Goal: Task Accomplishment & Management: Manage account settings

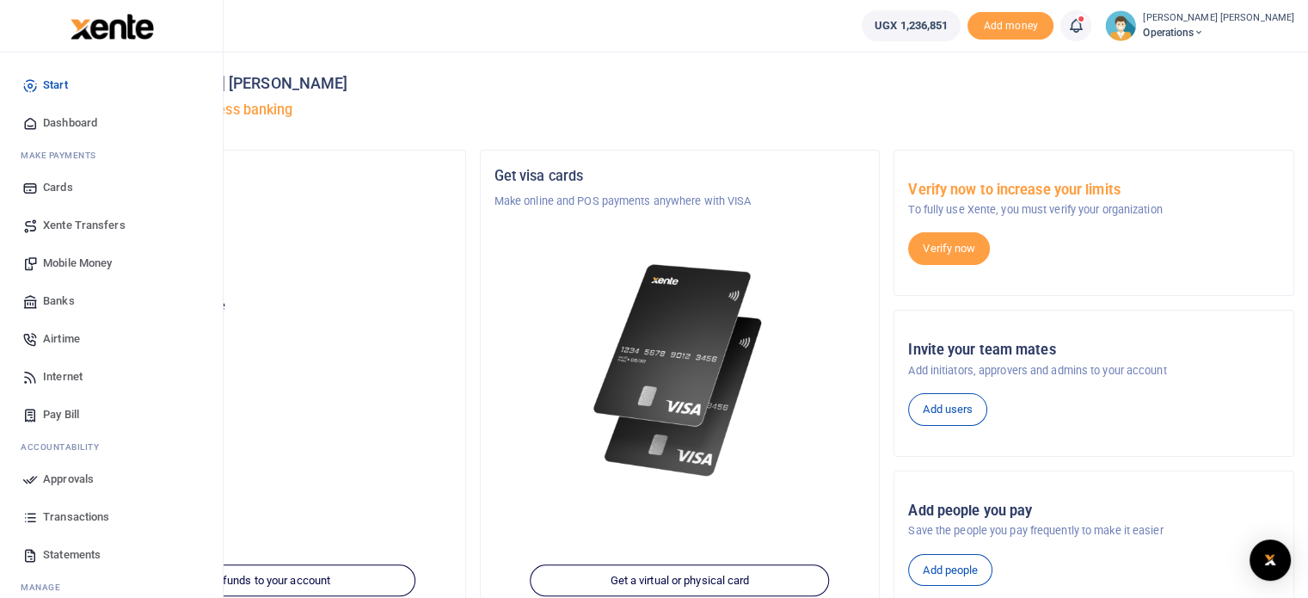
click at [65, 509] on span "Transactions" at bounding box center [76, 516] width 66 height 17
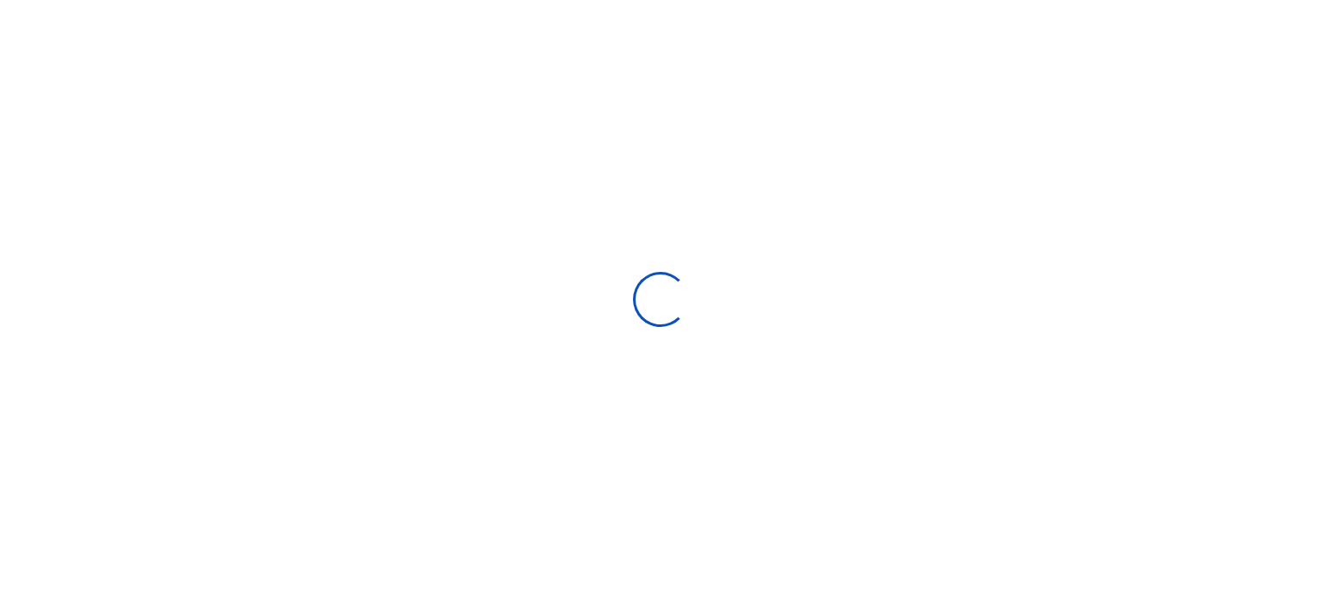
select select
type input "08/02/2025 - 08/31/2025"
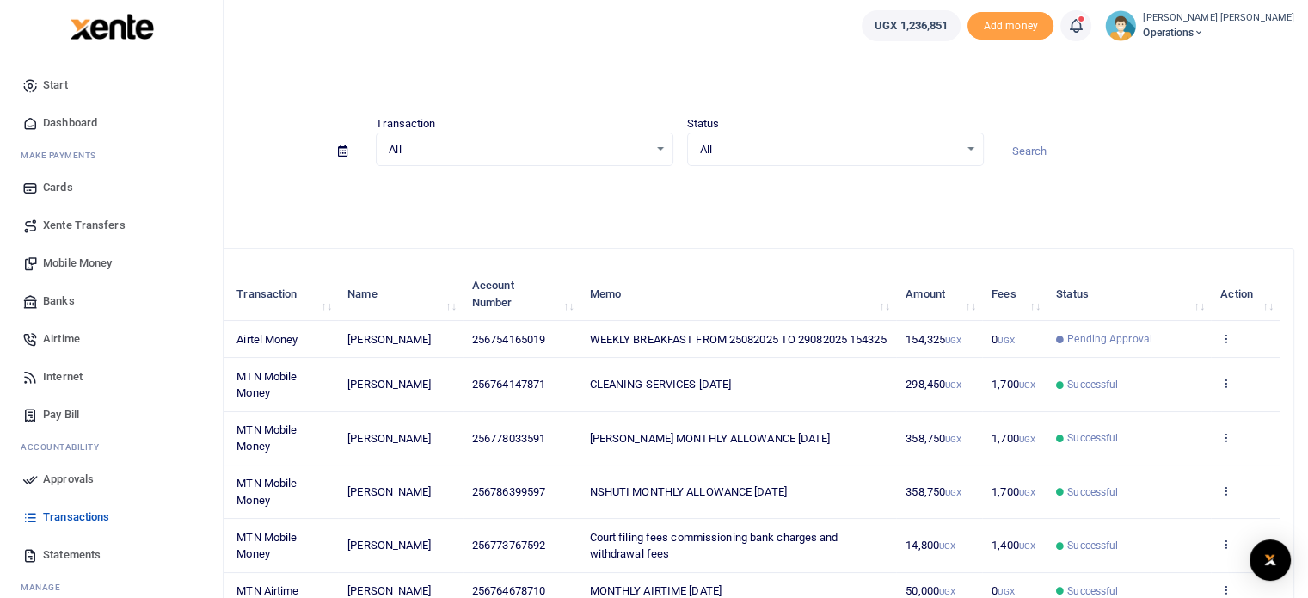
click at [84, 220] on span "Xente Transfers" at bounding box center [84, 225] width 83 height 17
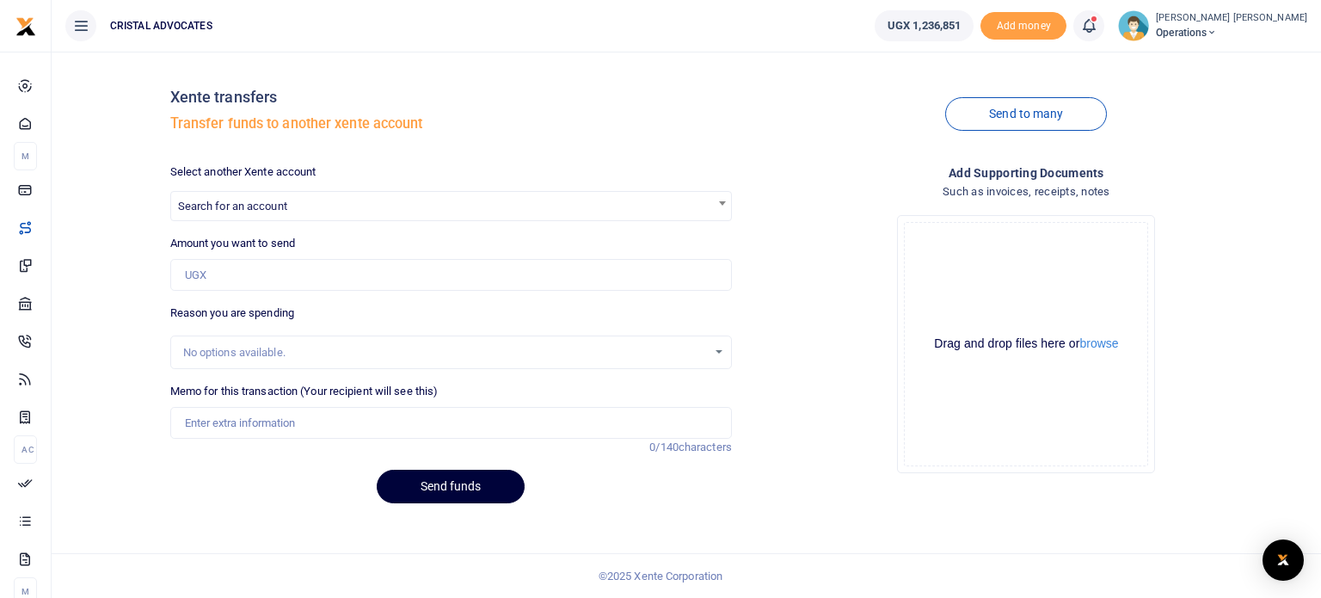
click at [458, 477] on button "Send funds" at bounding box center [451, 487] width 148 height 34
click at [362, 231] on div "Select another Xente account Search for an account Amount you want to send Amou…" at bounding box center [450, 339] width 575 height 353
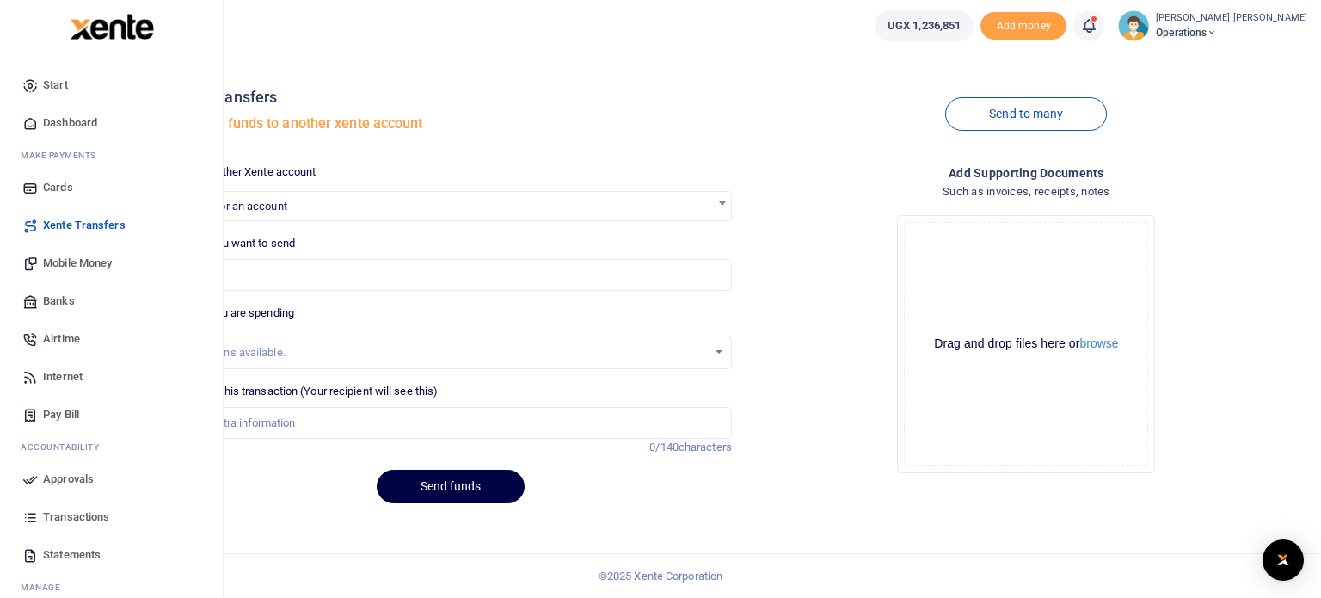
click at [88, 258] on span "Mobile Money" at bounding box center [77, 263] width 69 height 17
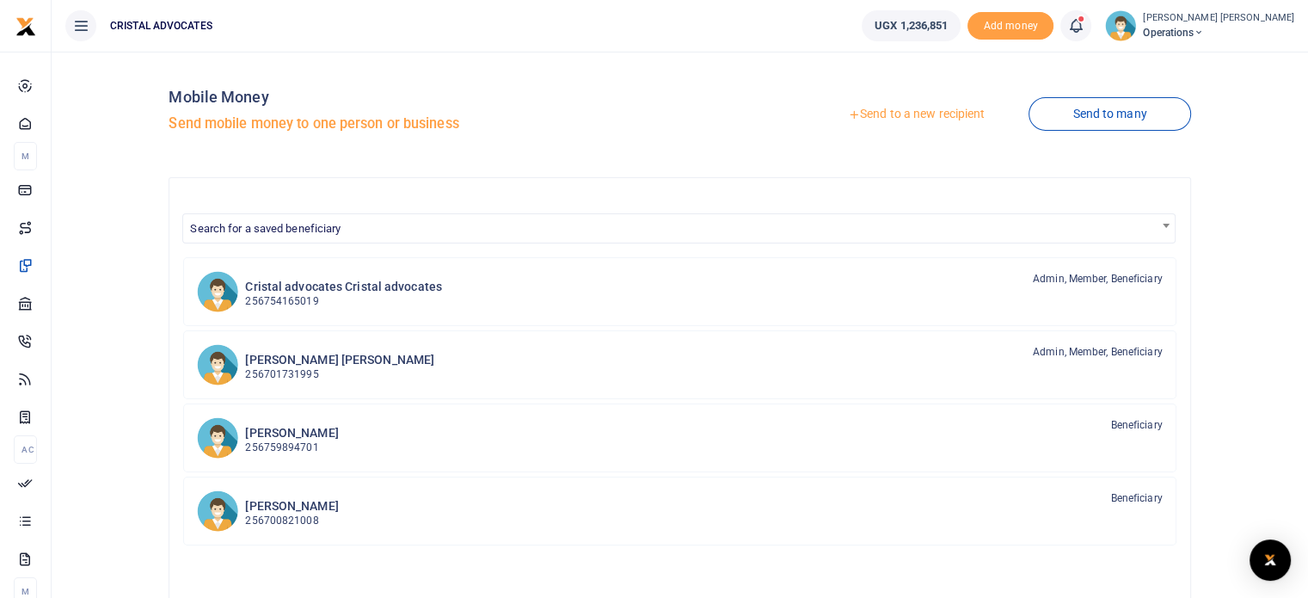
click at [920, 120] on link "Send to a new recipient" at bounding box center [916, 114] width 224 height 31
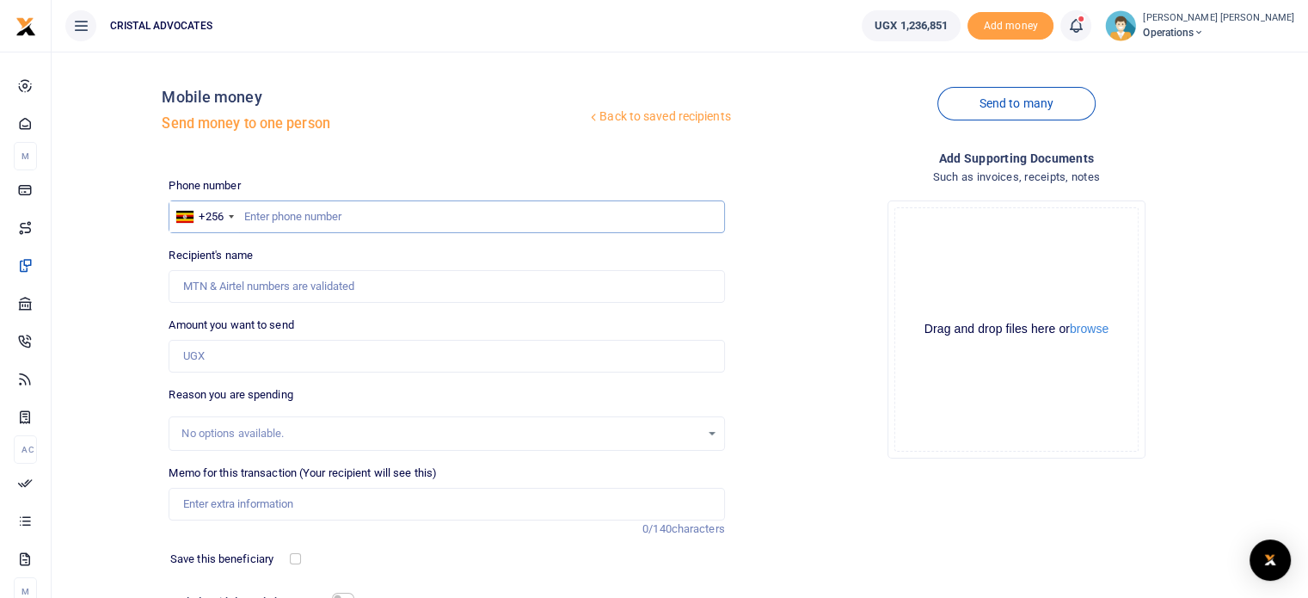
drag, startPoint x: 249, startPoint y: 206, endPoint x: 243, endPoint y: 219, distance: 15.4
click at [243, 219] on input "text" at bounding box center [447, 216] width 556 height 33
type input "763290465"
type input "Denis Kakembo"
type input "763290465"
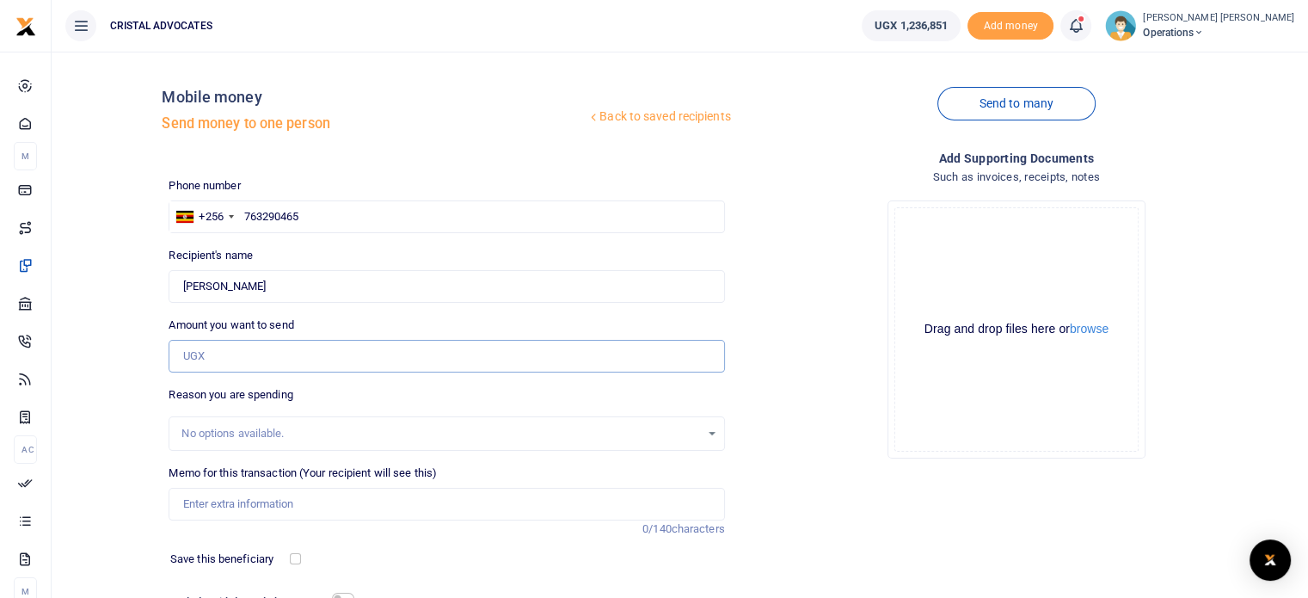
click at [234, 355] on input "Amount you want to send" at bounding box center [447, 356] width 556 height 33
type input "200,000"
click at [262, 430] on div "No options available." at bounding box center [447, 433] width 556 height 34
click at [262, 430] on div "No options available." at bounding box center [440, 433] width 518 height 17
click at [254, 502] on input "Memo for this transaction (Your recipient will see this)" at bounding box center [447, 504] width 556 height 33
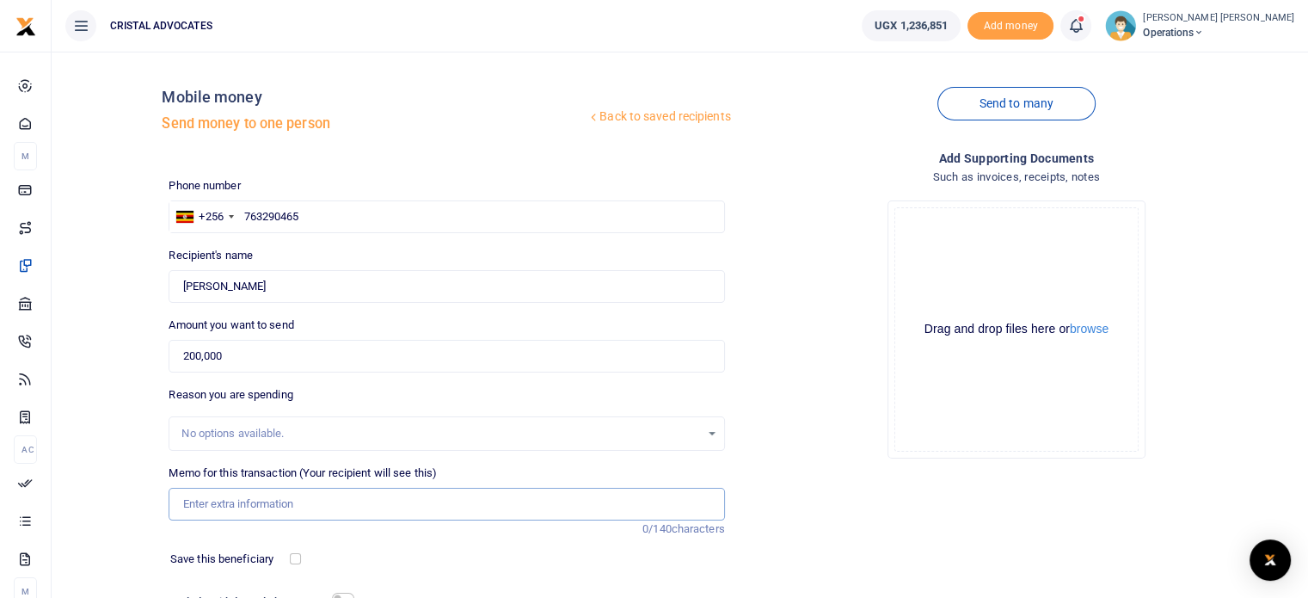
type input "plumbing"
click at [353, 591] on div at bounding box center [518, 604] width 331 height 28
click at [292, 555] on input "checkbox" at bounding box center [295, 558] width 11 height 11
checkbox input "true"
click at [344, 593] on input "checkbox" at bounding box center [343, 598] width 22 height 11
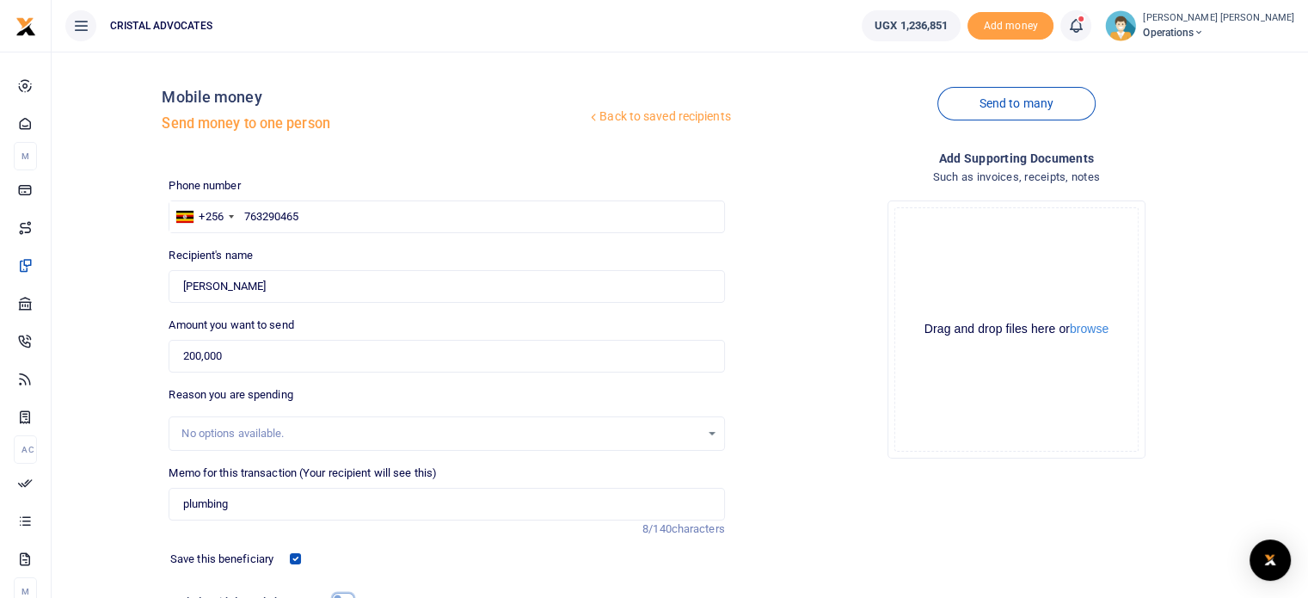
checkbox input "true"
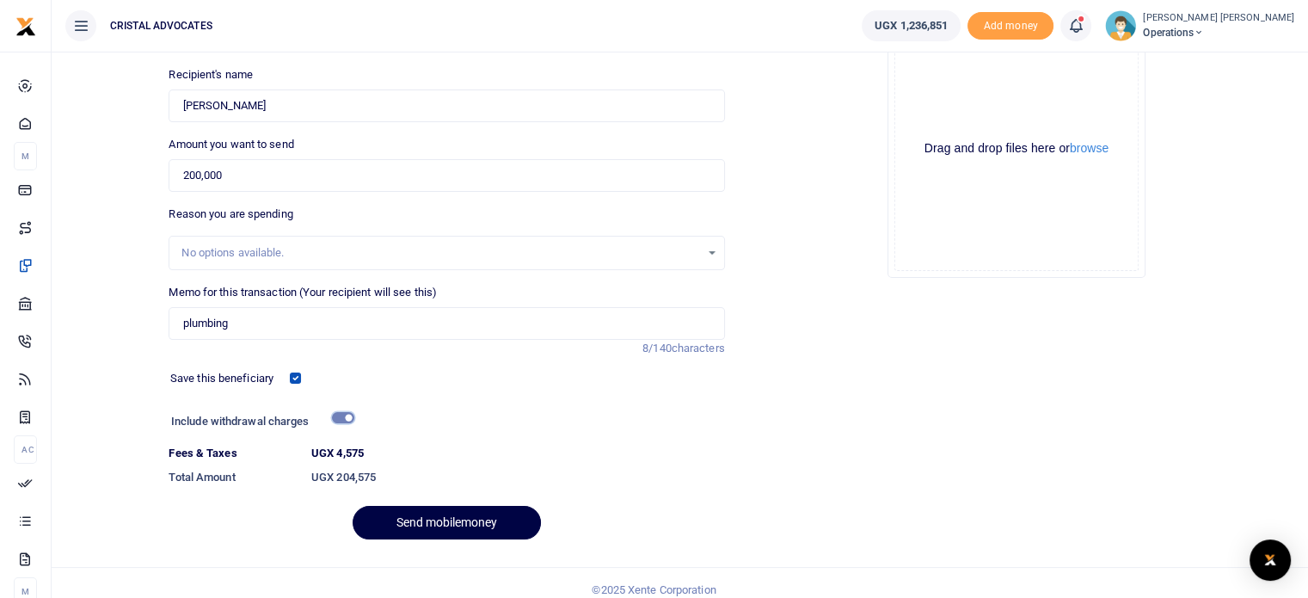
scroll to position [181, 0]
click at [518, 517] on button "Send mobilemoney" at bounding box center [447, 522] width 188 height 34
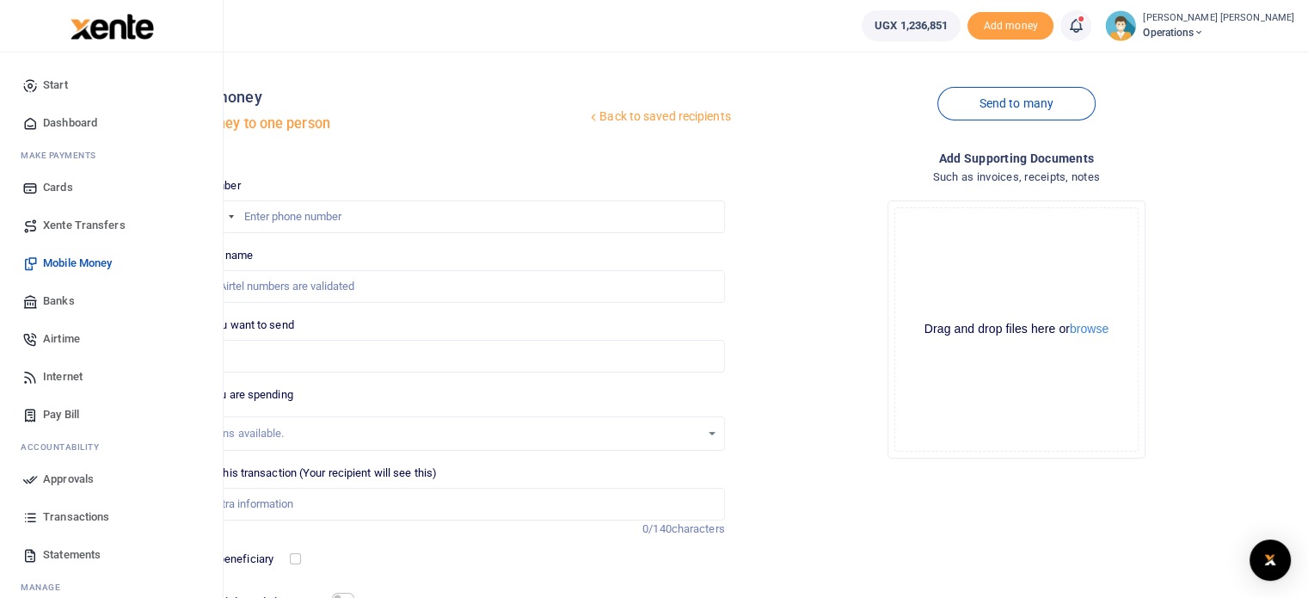
click at [63, 483] on span "Approvals" at bounding box center [68, 478] width 51 height 17
click at [64, 483] on span "Approvals" at bounding box center [68, 478] width 51 height 17
click at [91, 476] on span "Approvals" at bounding box center [68, 478] width 51 height 17
click at [89, 477] on span "Approvals" at bounding box center [68, 478] width 51 height 17
click at [72, 471] on span "Approvals" at bounding box center [68, 478] width 51 height 17
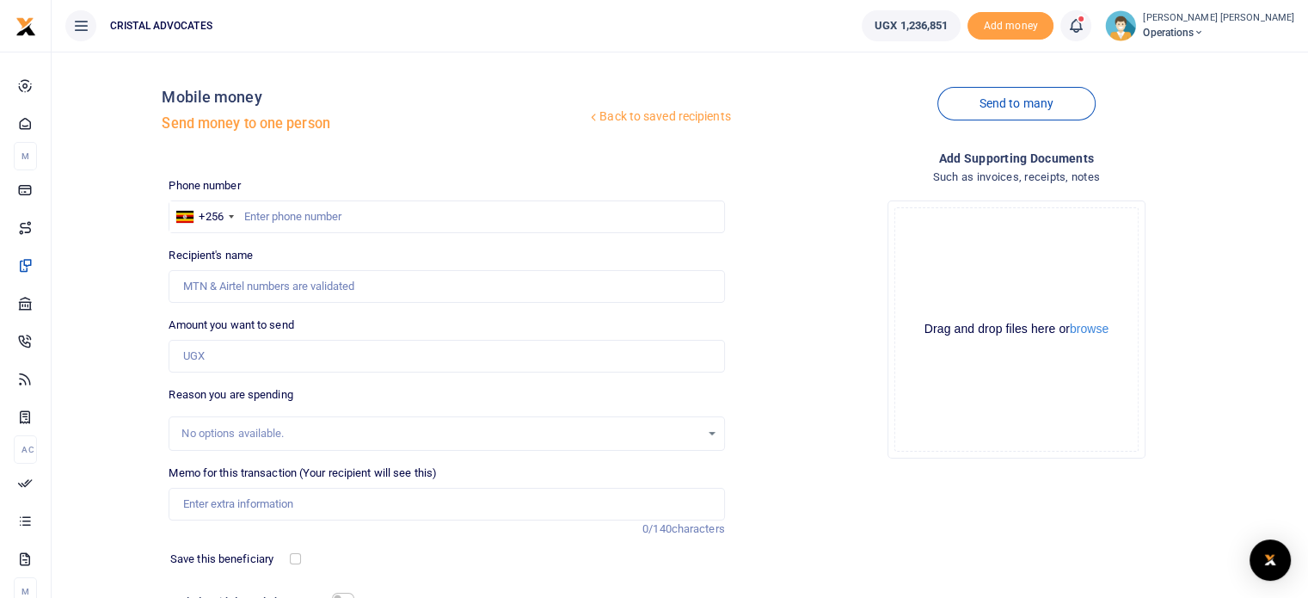
scroll to position [146, 0]
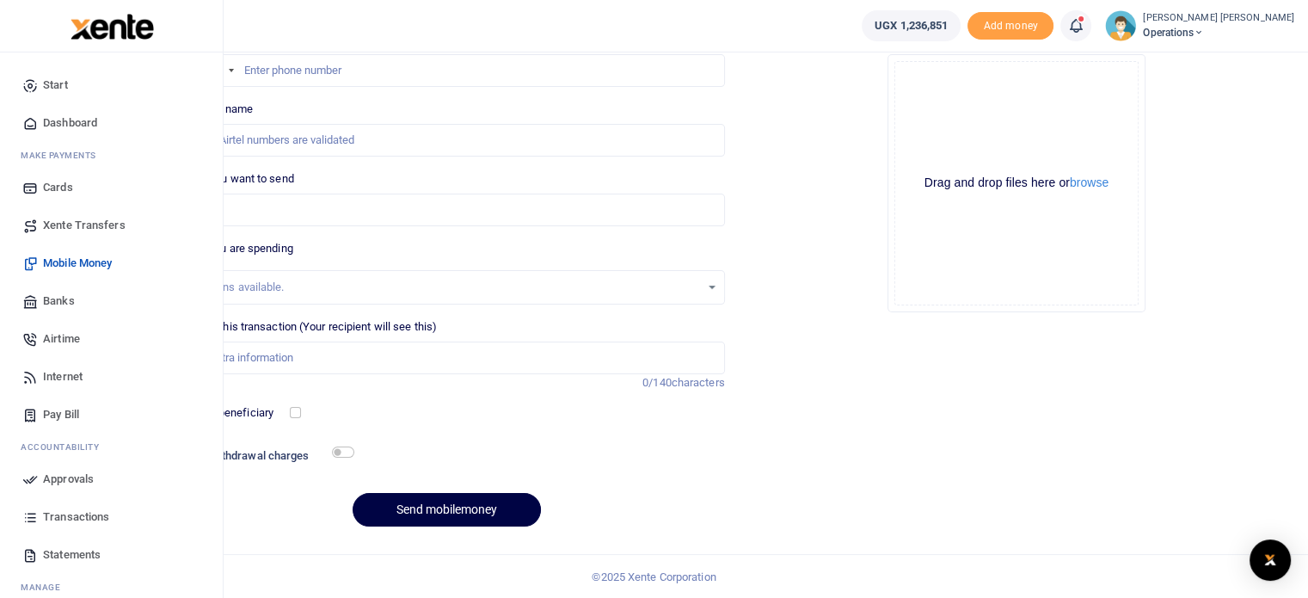
click at [62, 516] on span "Transactions" at bounding box center [76, 516] width 66 height 17
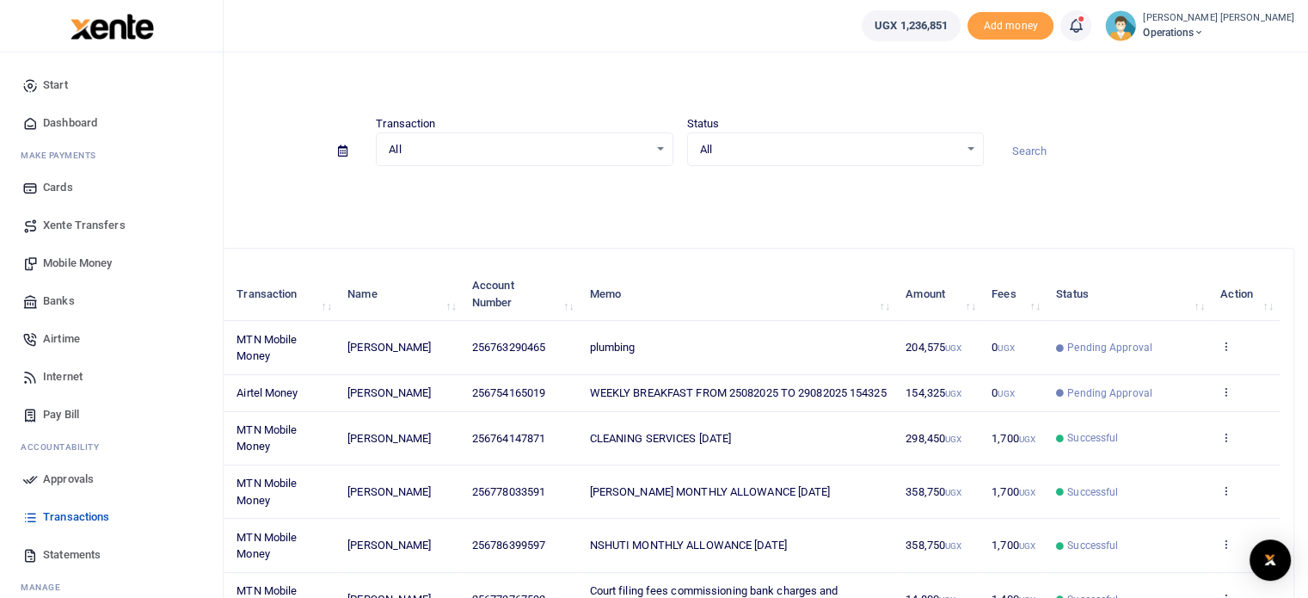
click at [53, 475] on span "Approvals" at bounding box center [68, 478] width 51 height 17
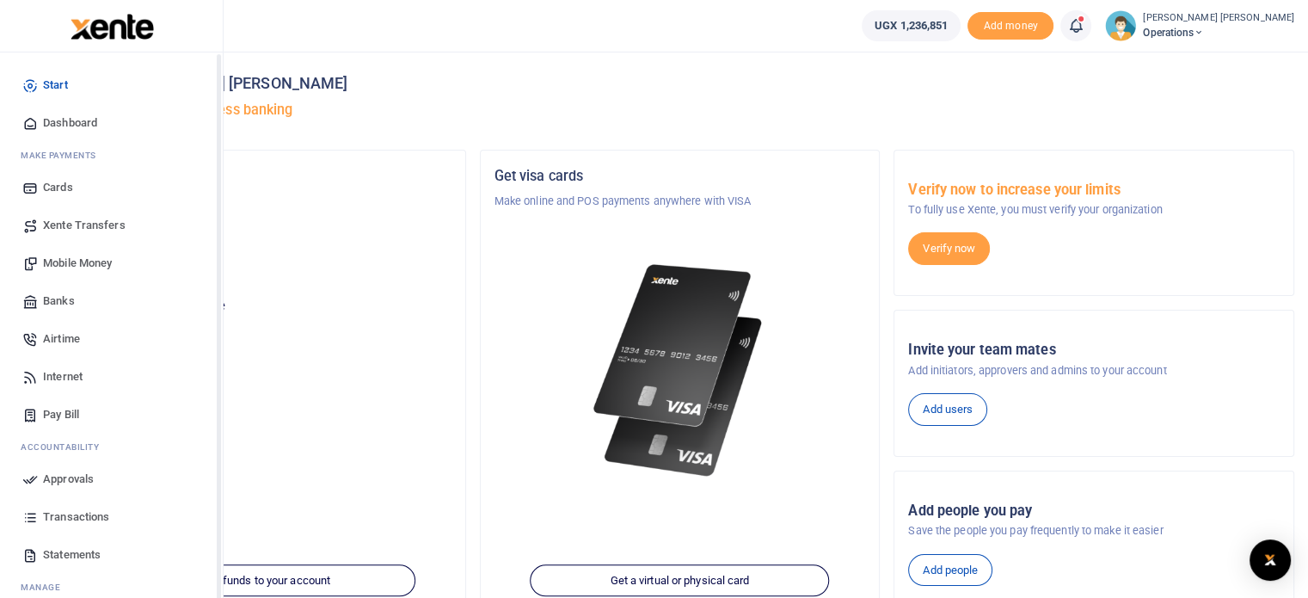
click at [46, 474] on span "Approvals" at bounding box center [68, 478] width 51 height 17
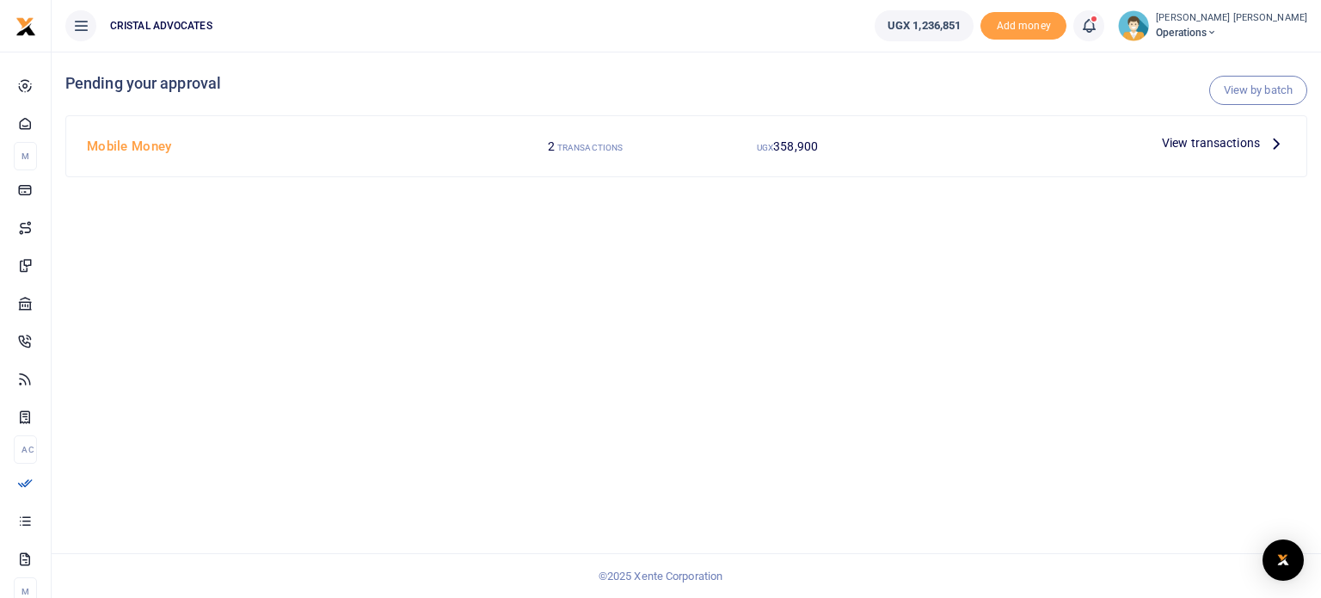
click at [1274, 140] on icon at bounding box center [1276, 142] width 19 height 19
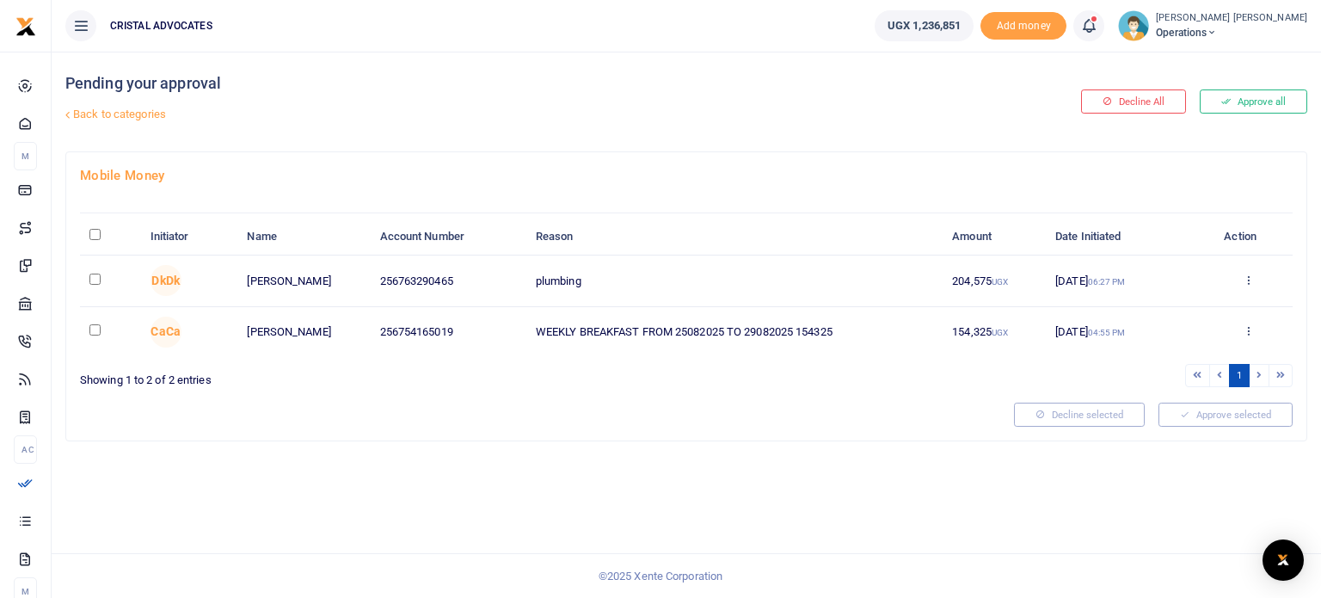
click at [94, 274] on input "checkbox" at bounding box center [94, 279] width 11 height 11
checkbox input "true"
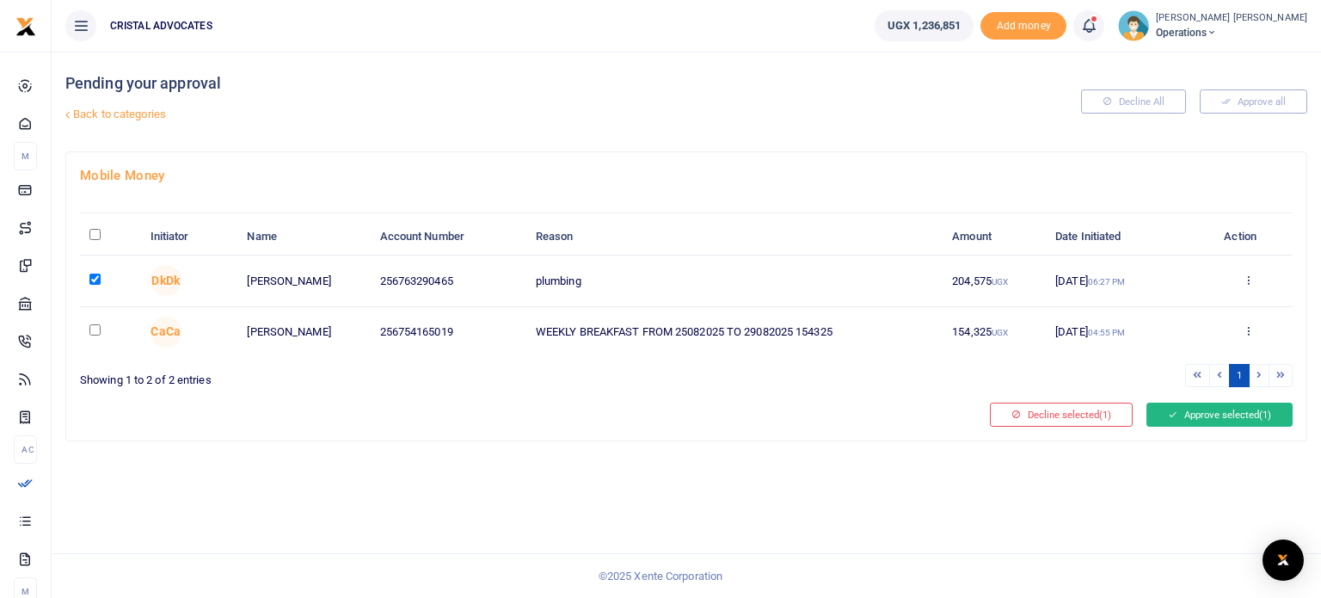
click at [1229, 412] on button "Approve selected (1)" at bounding box center [1219, 415] width 146 height 24
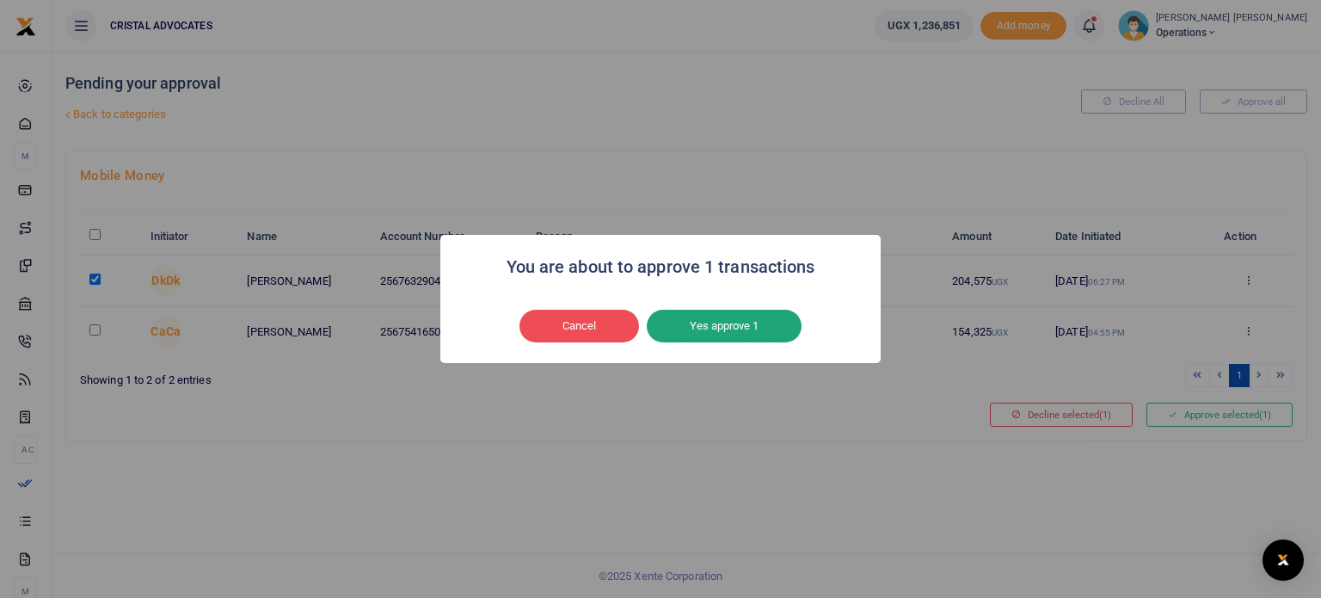
click at [744, 336] on button "Yes approve 1" at bounding box center [724, 326] width 155 height 33
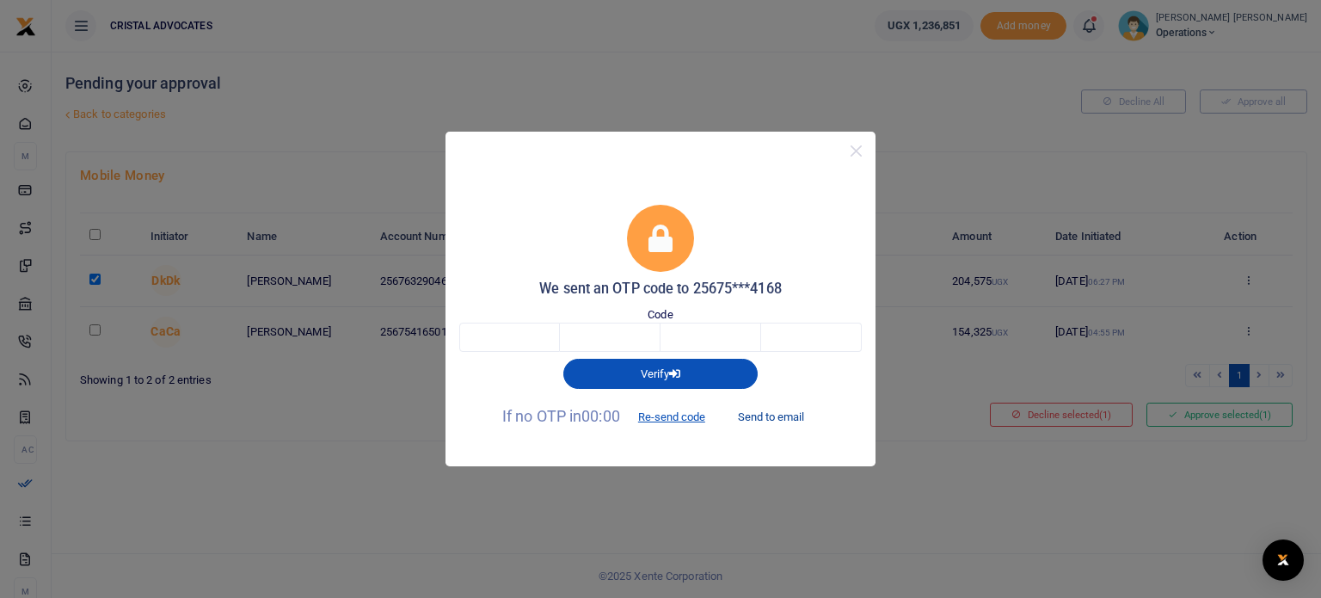
click at [778, 415] on button "Send to email" at bounding box center [770, 417] width 95 height 29
click at [528, 335] on input "text" at bounding box center [509, 337] width 101 height 29
type input "3"
type input "7"
type input "6"
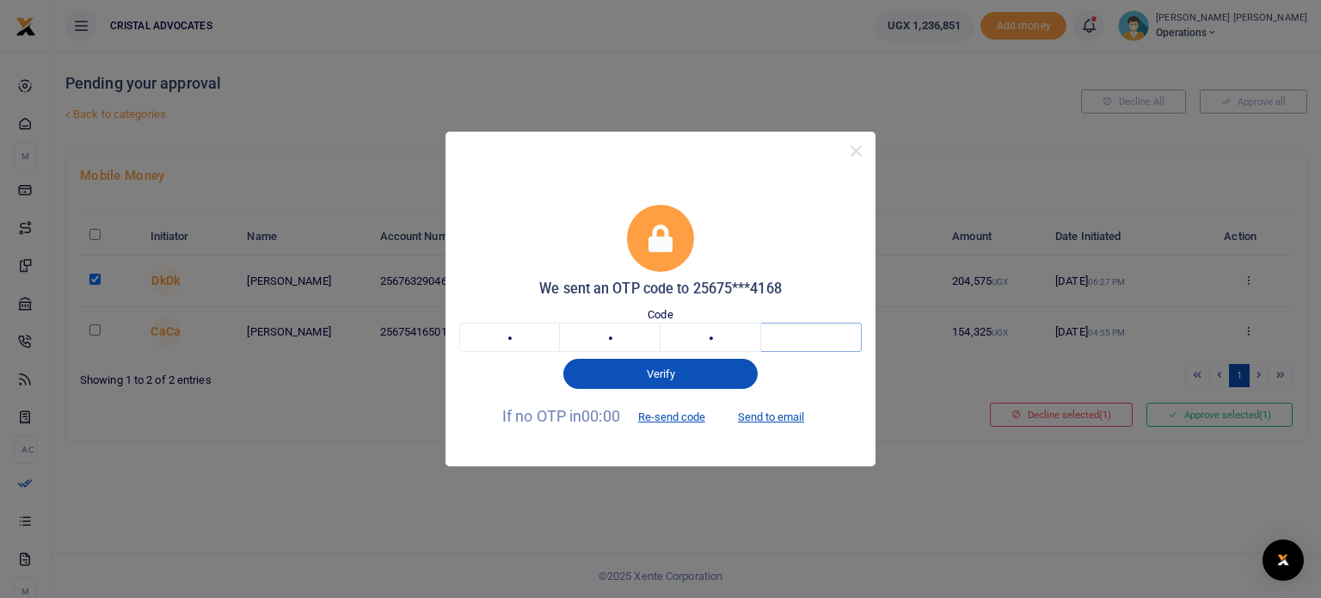
type input "1"
